Goal: Information Seeking & Learning: Check status

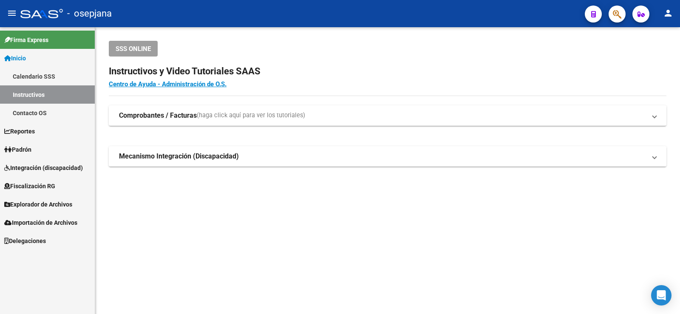
click at [31, 149] on span "Padrón" at bounding box center [17, 149] width 27 height 9
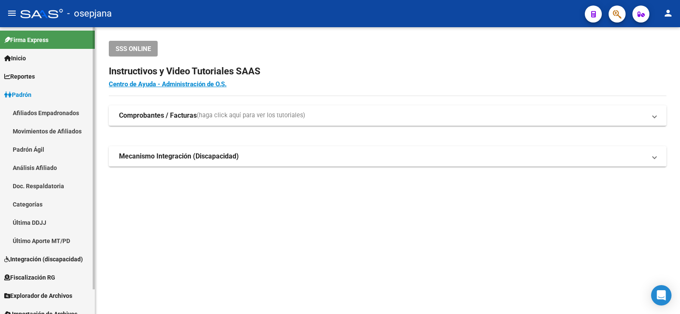
click at [43, 170] on link "Análisis Afiliado" at bounding box center [47, 168] width 95 height 18
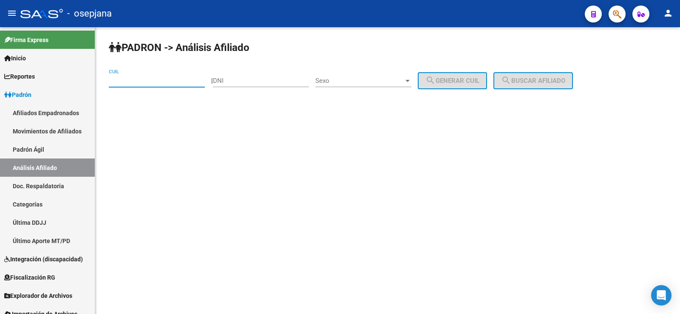
click at [149, 81] on input "CUIL" at bounding box center [157, 81] width 96 height 8
paste input "27-26631775-7"
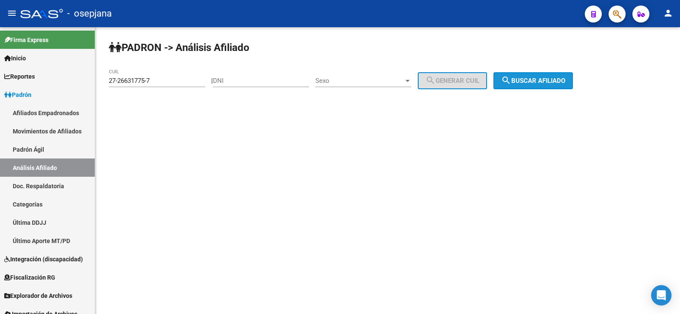
click at [532, 81] on span "search Buscar afiliado" at bounding box center [533, 81] width 64 height 8
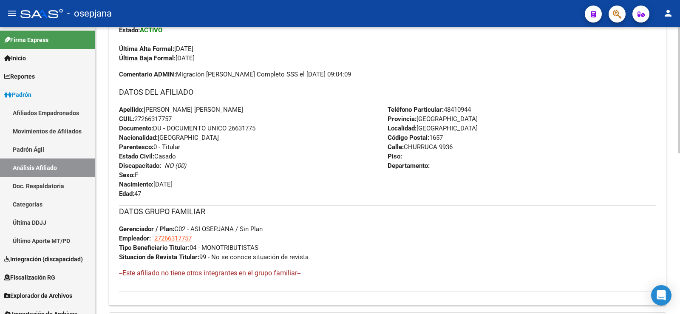
scroll to position [364, 0]
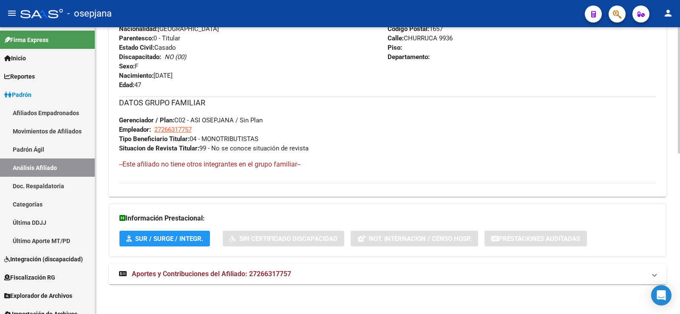
click at [258, 277] on span "Aportes y Contribuciones del Afiliado: 27266317757" at bounding box center [211, 274] width 159 height 8
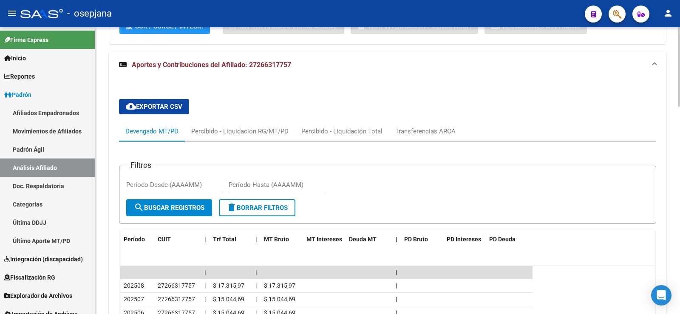
scroll to position [619, 0]
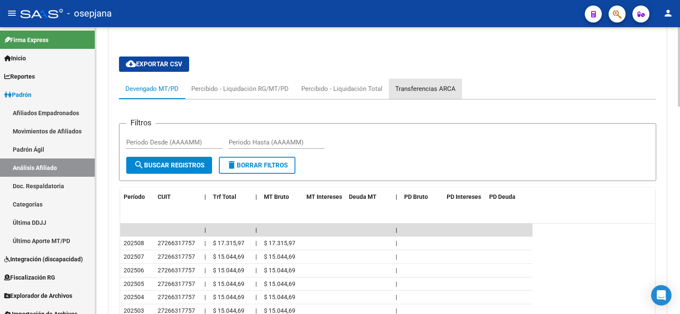
click at [438, 89] on div "Transferencias ARCA" at bounding box center [425, 88] width 60 height 9
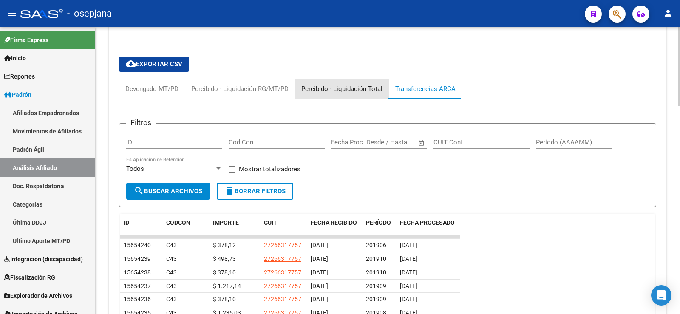
click at [369, 91] on div "Percibido - Liquidación Total" at bounding box center [341, 88] width 81 height 9
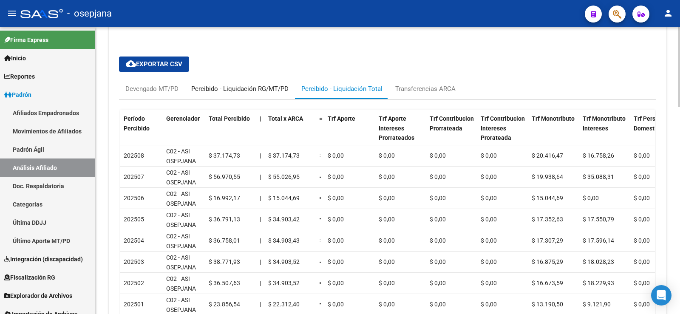
click at [239, 87] on div "Percibido - Liquidación RG/MT/PD" at bounding box center [239, 88] width 97 height 9
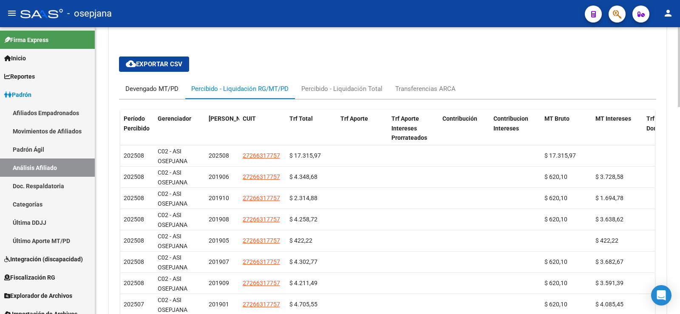
click at [162, 83] on div "Devengado MT/PD" at bounding box center [152, 89] width 66 height 20
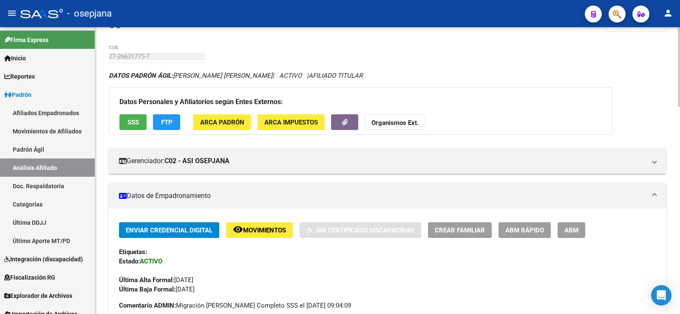
scroll to position [0, 0]
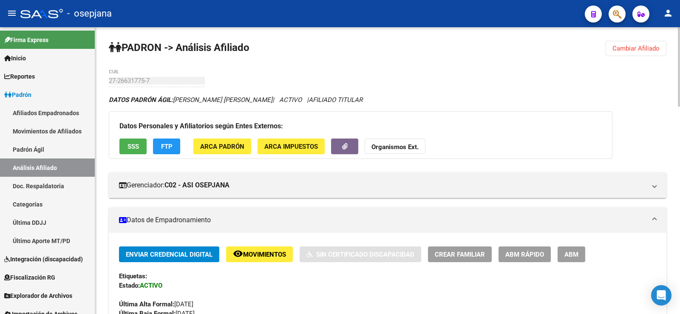
click at [622, 49] on span "Cambiar Afiliado" at bounding box center [636, 49] width 47 height 8
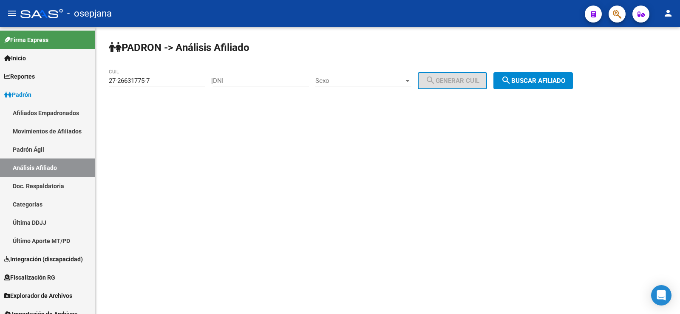
drag, startPoint x: 162, startPoint y: 77, endPoint x: 111, endPoint y: 80, distance: 50.7
click at [111, 80] on div "27-26631775-7 CUIL" at bounding box center [157, 78] width 96 height 18
drag, startPoint x: 110, startPoint y: 80, endPoint x: 185, endPoint y: 82, distance: 75.7
click at [185, 82] on input "27-26631775-7" at bounding box center [157, 81] width 96 height 8
paste input "0-25625663-1"
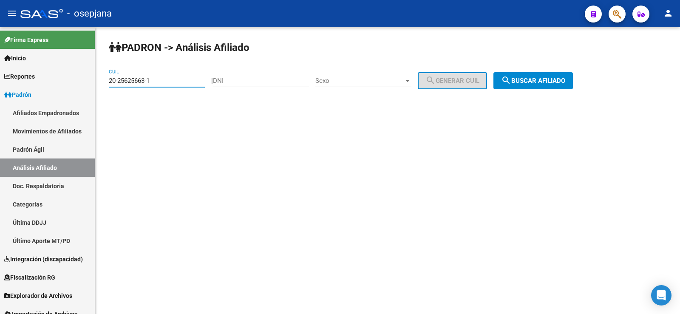
click at [555, 83] on span "search Buscar afiliado" at bounding box center [533, 81] width 64 height 8
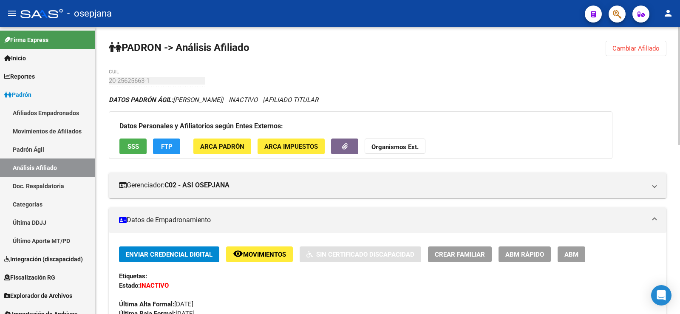
click at [135, 146] on span "SSS" at bounding box center [133, 147] width 11 height 8
click at [641, 47] on span "Cambiar Afiliado" at bounding box center [636, 49] width 47 height 8
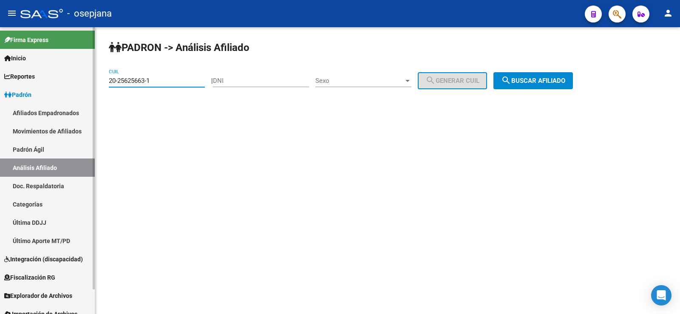
drag, startPoint x: 173, startPoint y: 81, endPoint x: 69, endPoint y: 81, distance: 103.7
click at [69, 81] on mat-sidenav-container "Firma Express Inicio Calendario SSS Instructivos Contacto OS Reportes Ingresos …" at bounding box center [340, 170] width 680 height 287
paste input "37896595"
type input "20-37896595-1"
drag, startPoint x: 556, startPoint y: 76, endPoint x: 548, endPoint y: 81, distance: 9.2
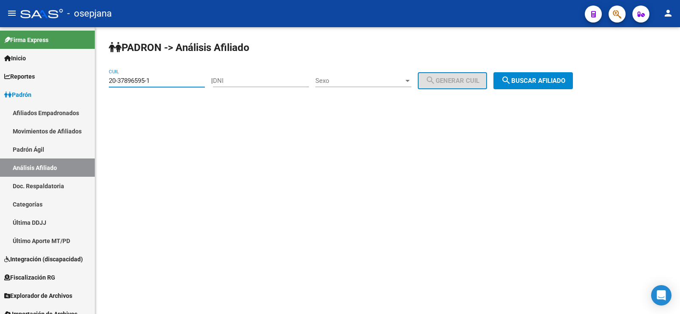
click at [556, 76] on button "search Buscar afiliado" at bounding box center [534, 80] width 80 height 17
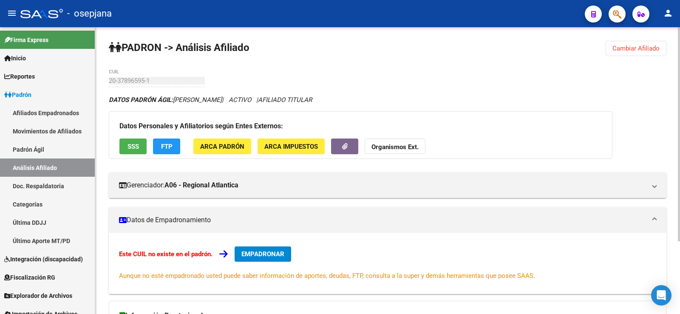
click at [164, 147] on span "FTP" at bounding box center [166, 147] width 11 height 8
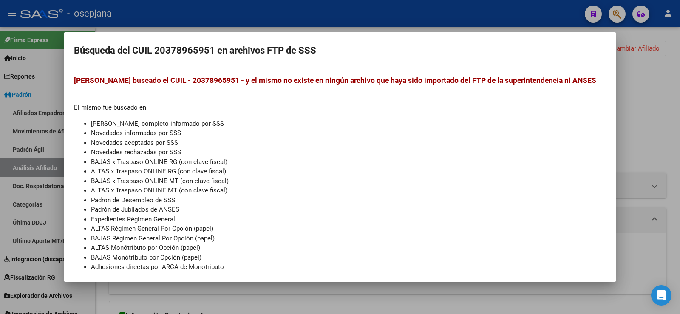
click at [320, 20] on div at bounding box center [340, 157] width 680 height 314
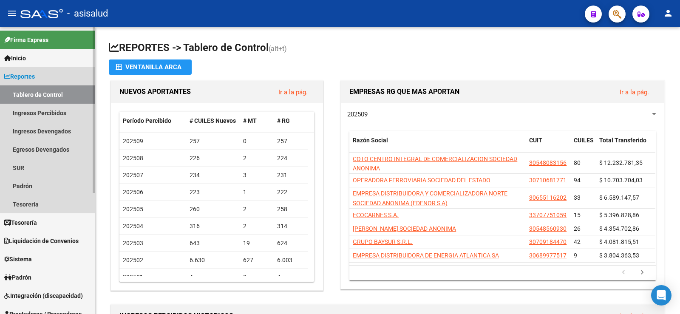
click at [14, 71] on link "Reportes" at bounding box center [47, 76] width 95 height 18
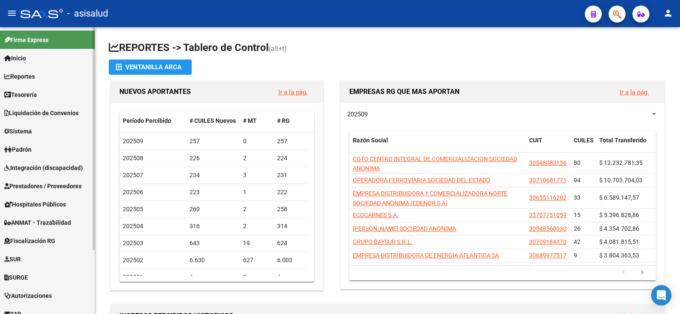
click at [31, 147] on span "Padrón" at bounding box center [17, 149] width 27 height 9
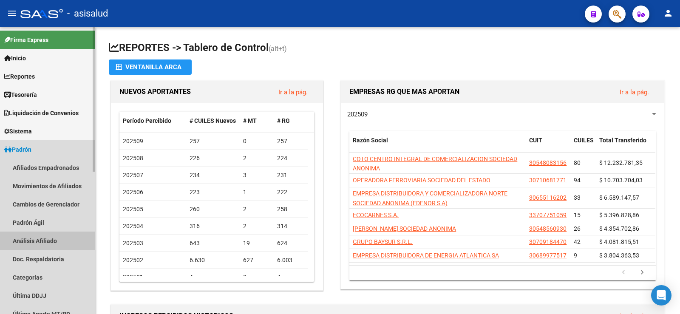
click at [37, 241] on link "Análisis Afiliado" at bounding box center [47, 241] width 95 height 18
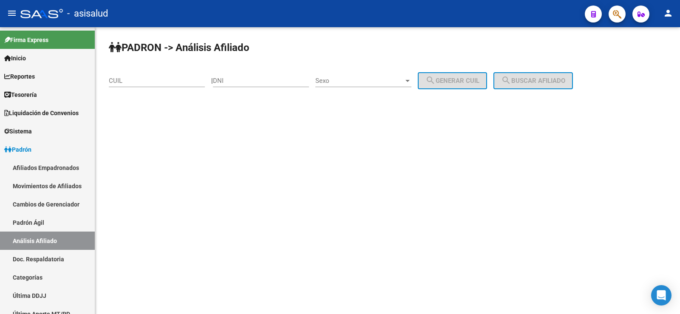
click at [133, 83] on input "CUIL" at bounding box center [157, 81] width 96 height 8
paste input "20-34156142-7"
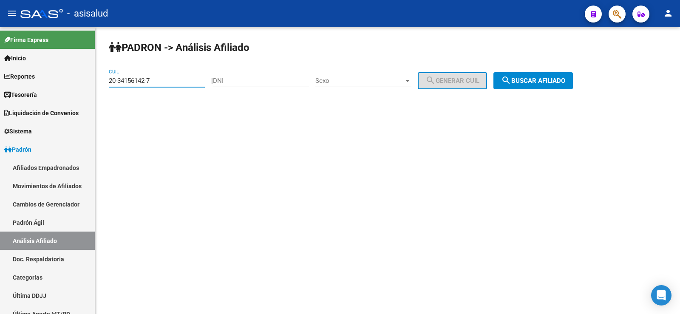
type input "20-34156142-7"
click at [547, 81] on span "search Buscar afiliado" at bounding box center [533, 81] width 64 height 8
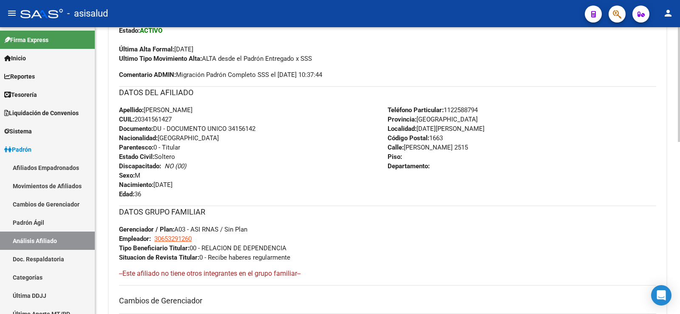
scroll to position [430, 0]
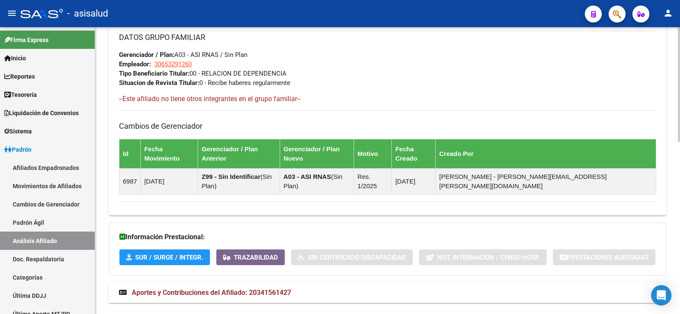
click at [251, 289] on span "Aportes y Contribuciones del Afiliado: 20341561427" at bounding box center [211, 293] width 159 height 8
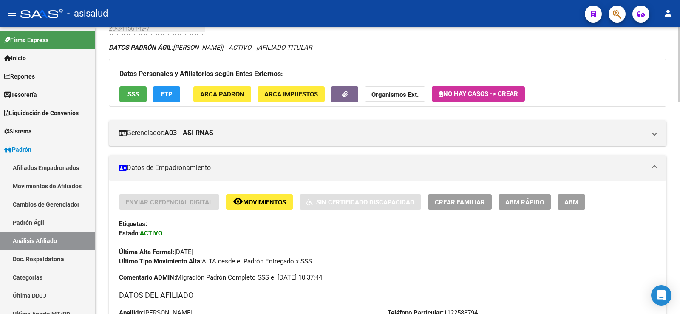
scroll to position [0, 0]
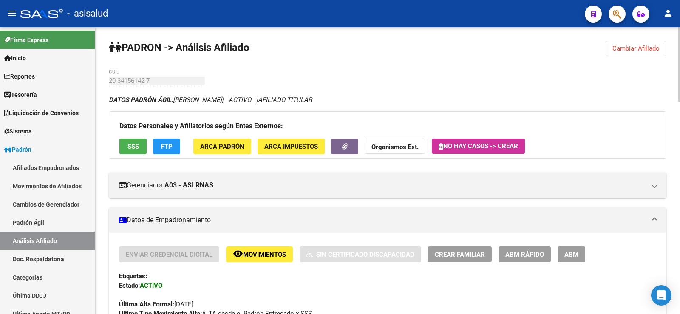
click at [176, 148] on button "FTP" at bounding box center [166, 147] width 27 height 16
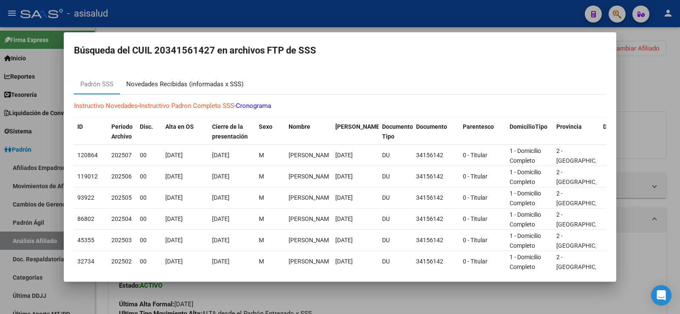
click at [174, 87] on div "Novedades Recibidas (informadas x SSS)" at bounding box center [184, 85] width 117 height 10
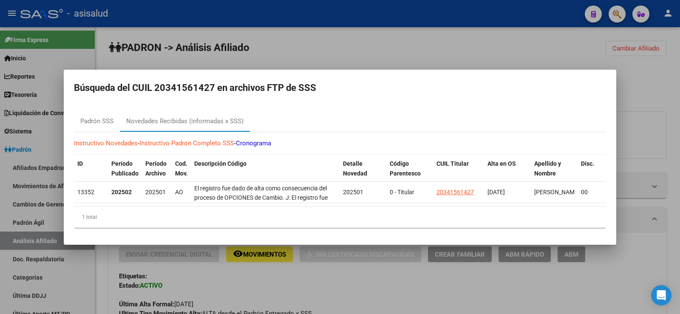
click at [657, 96] on div at bounding box center [340, 157] width 680 height 314
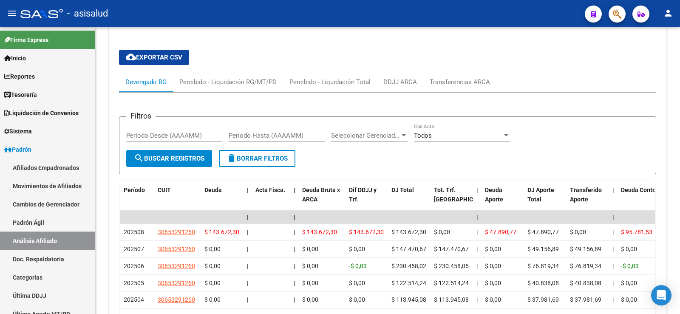
scroll to position [566, 0]
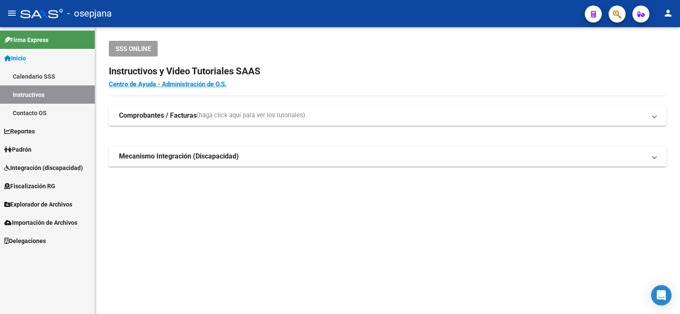
click at [20, 147] on span "Padrón" at bounding box center [17, 149] width 27 height 9
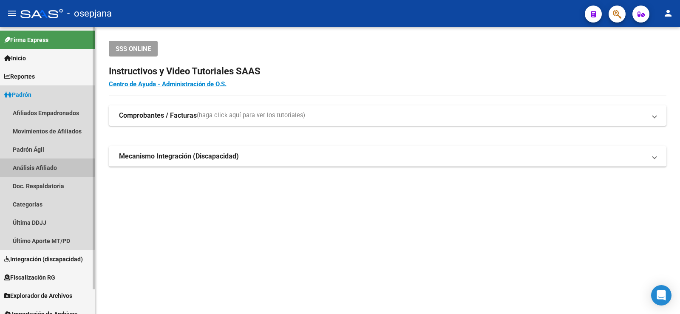
click at [35, 167] on link "Análisis Afiliado" at bounding box center [47, 168] width 95 height 18
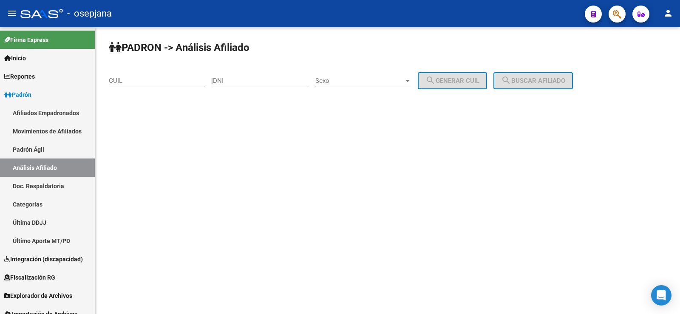
click at [142, 86] on div "CUIL" at bounding box center [157, 78] width 96 height 18
paste input "20-34156142-7"
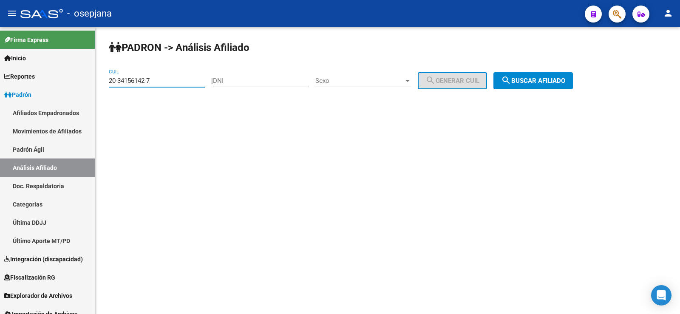
type input "20-34156142-7"
click at [537, 82] on span "search Buscar afiliado" at bounding box center [533, 81] width 64 height 8
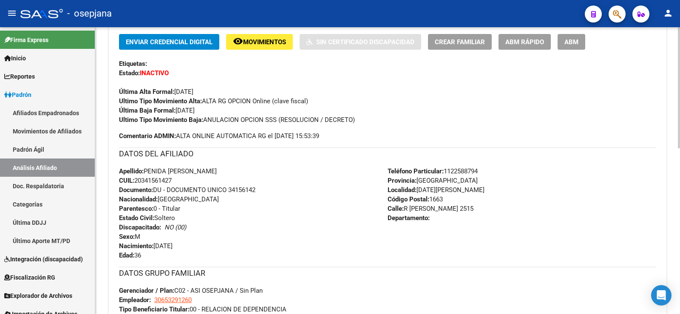
scroll to position [392, 0]
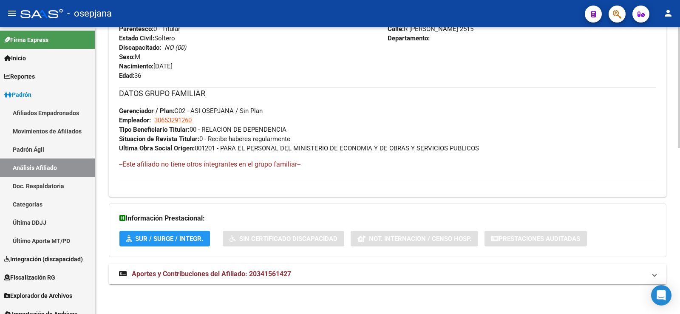
click at [270, 280] on mat-expansion-panel-header "Aportes y Contribuciones del Afiliado: 20341561427" at bounding box center [388, 274] width 558 height 20
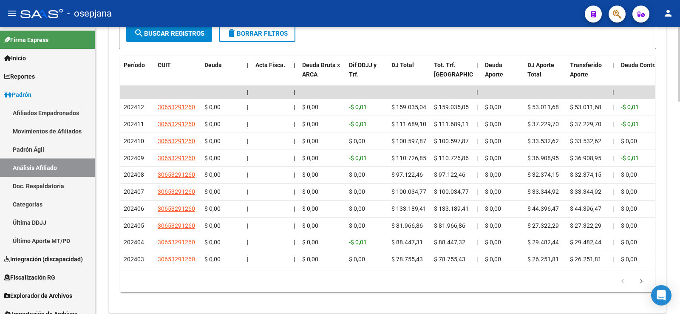
scroll to position [781, 0]
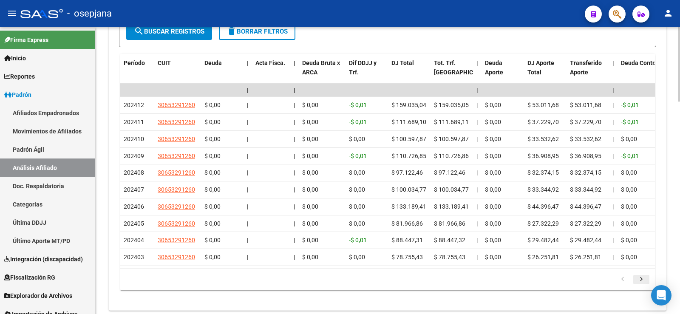
click at [643, 286] on icon "go to next page" at bounding box center [641, 281] width 11 height 10
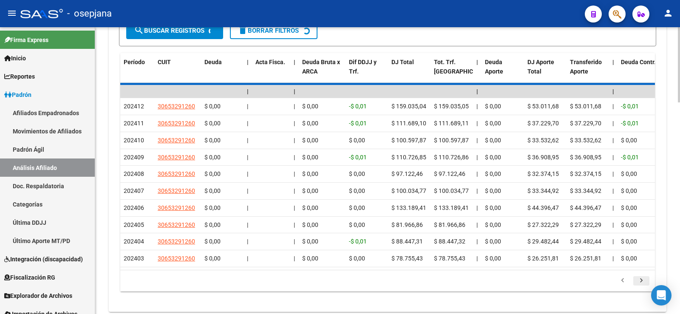
scroll to position [782, 0]
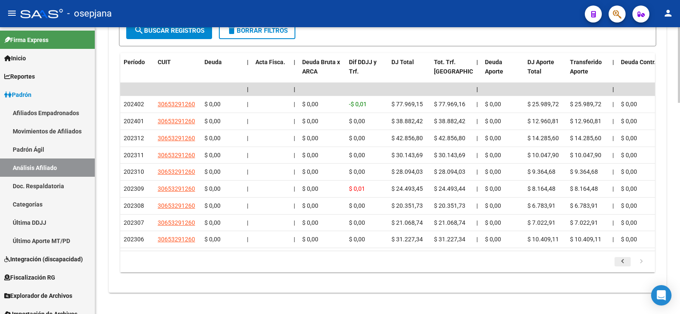
click at [623, 268] on icon "go to previous page" at bounding box center [622, 263] width 11 height 10
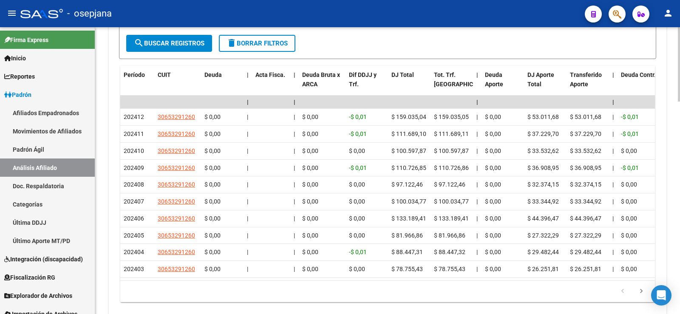
scroll to position [783, 0]
